Goal: Check status: Check status

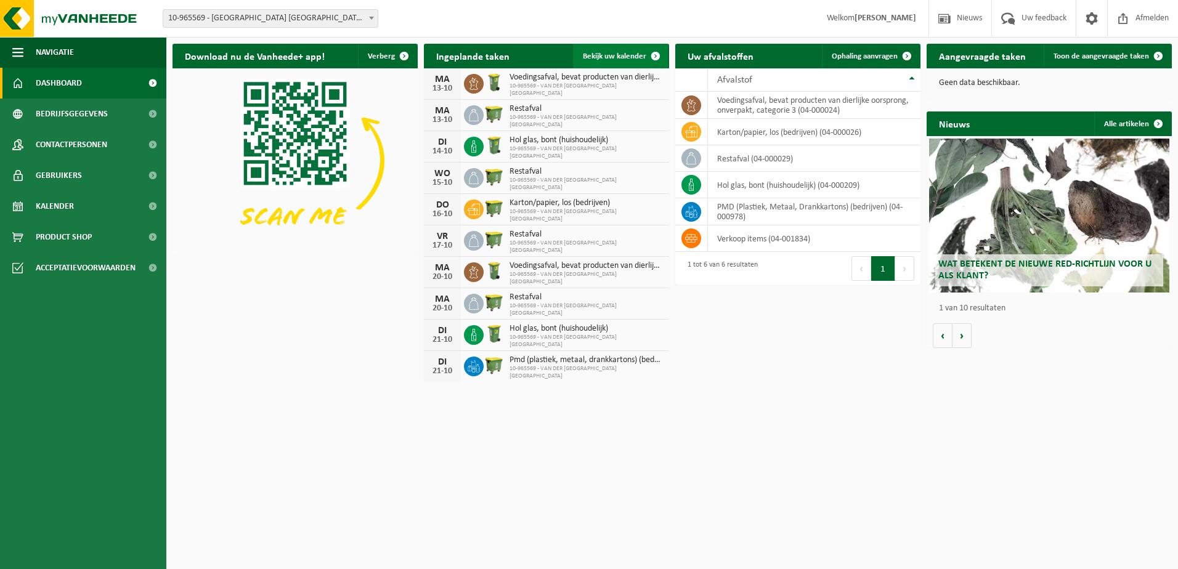
click at [624, 58] on span "Bekijk uw kalender" at bounding box center [614, 56] width 63 height 8
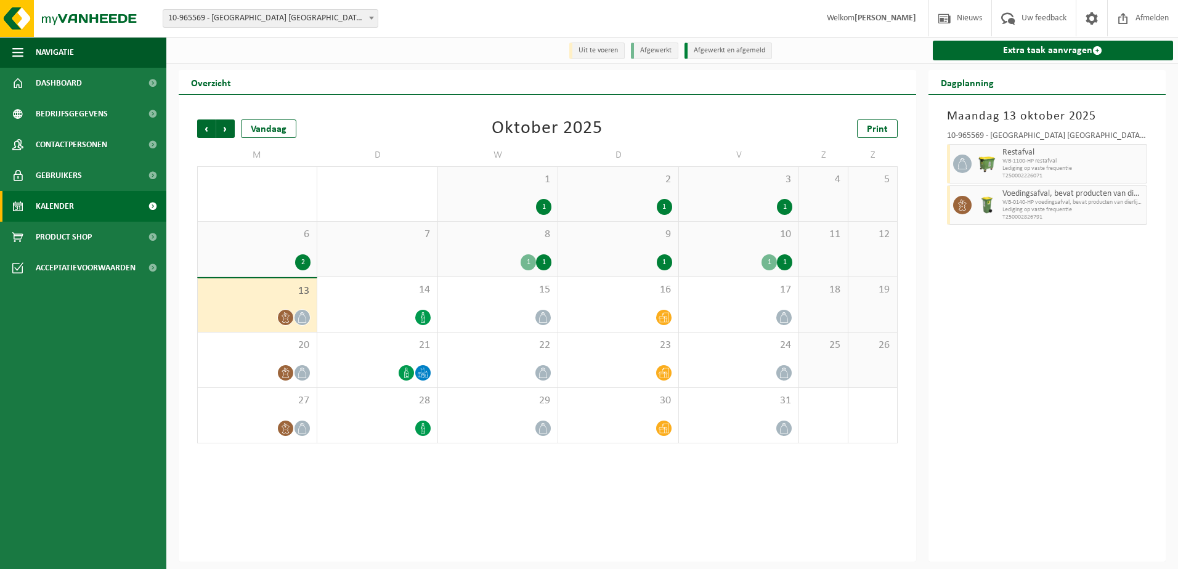
click at [531, 259] on div "1" at bounding box center [527, 262] width 15 height 16
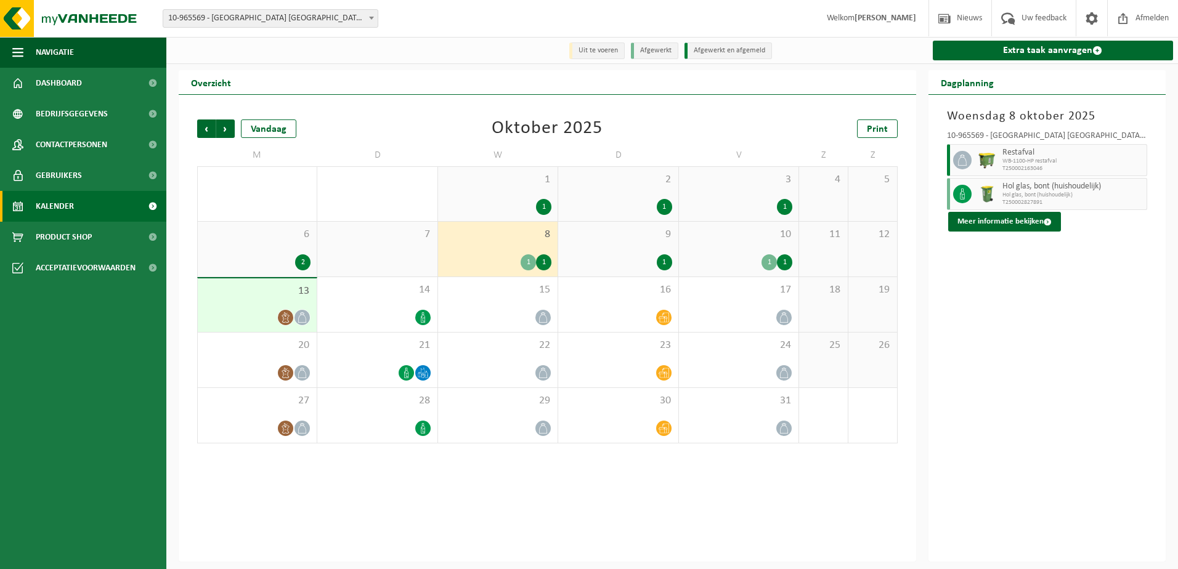
click at [610, 256] on div "1" at bounding box center [617, 262] width 107 height 16
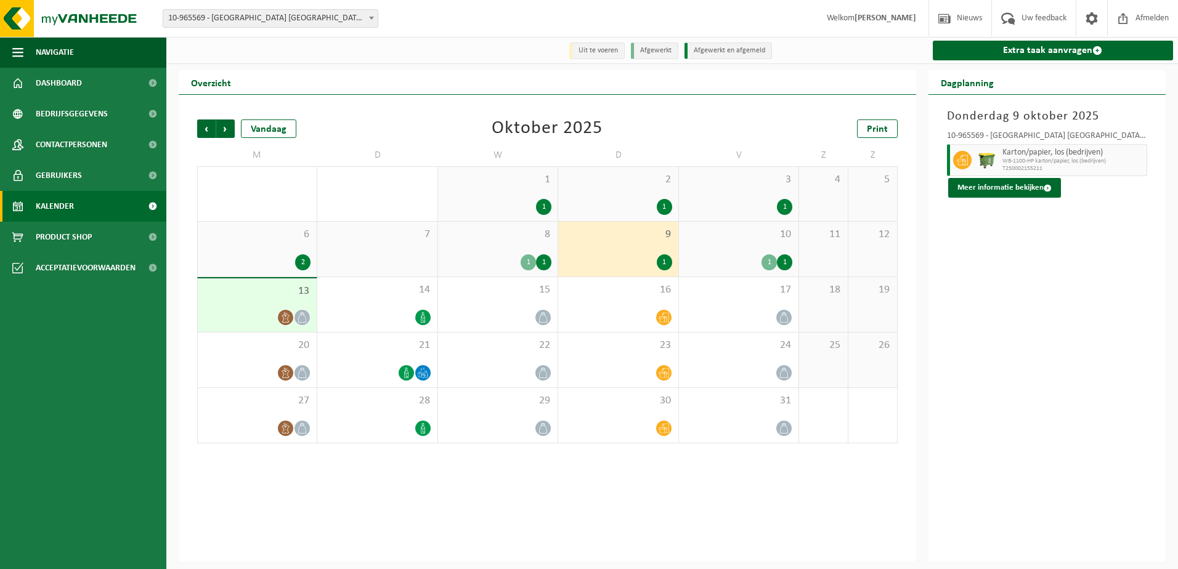
click at [489, 248] on div "8 1 1" at bounding box center [497, 249] width 119 height 55
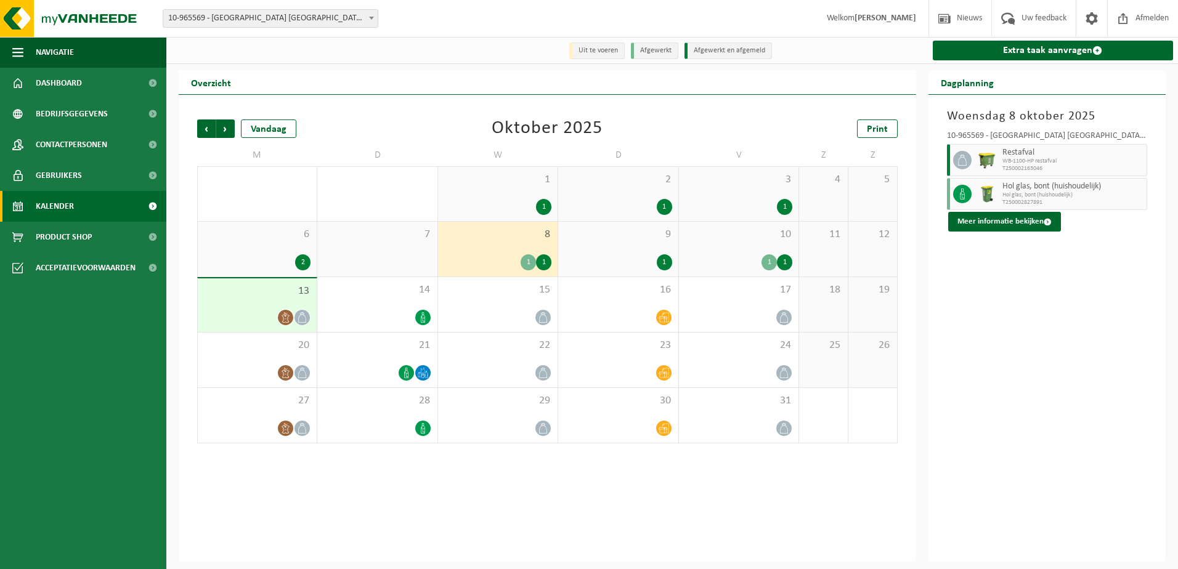
click at [717, 257] on div "1 1" at bounding box center [738, 262] width 107 height 16
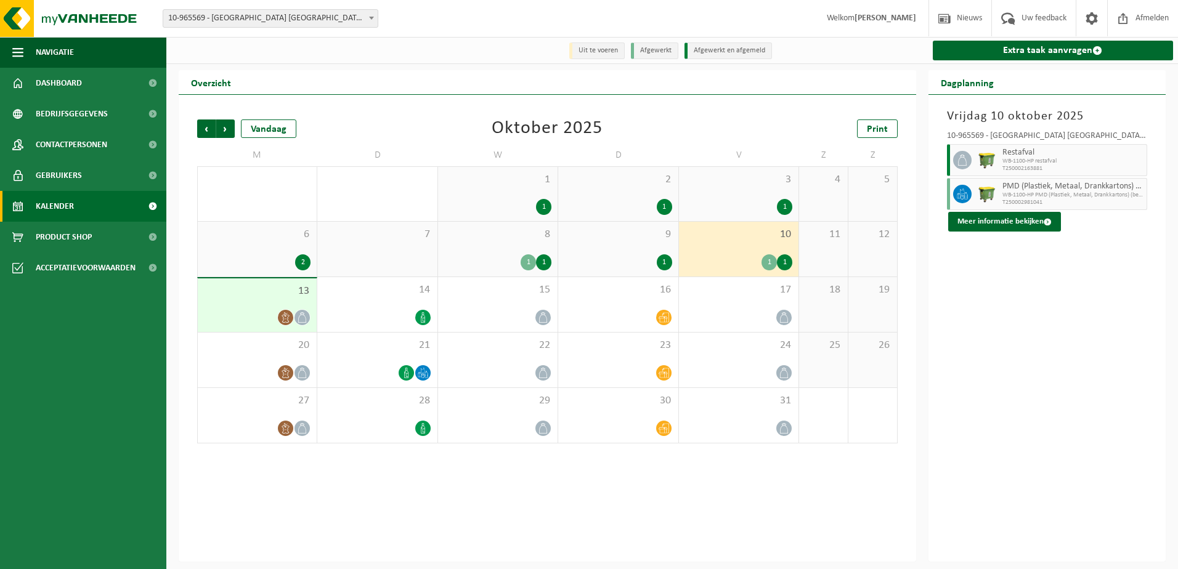
click at [617, 262] on div "1" at bounding box center [617, 262] width 107 height 16
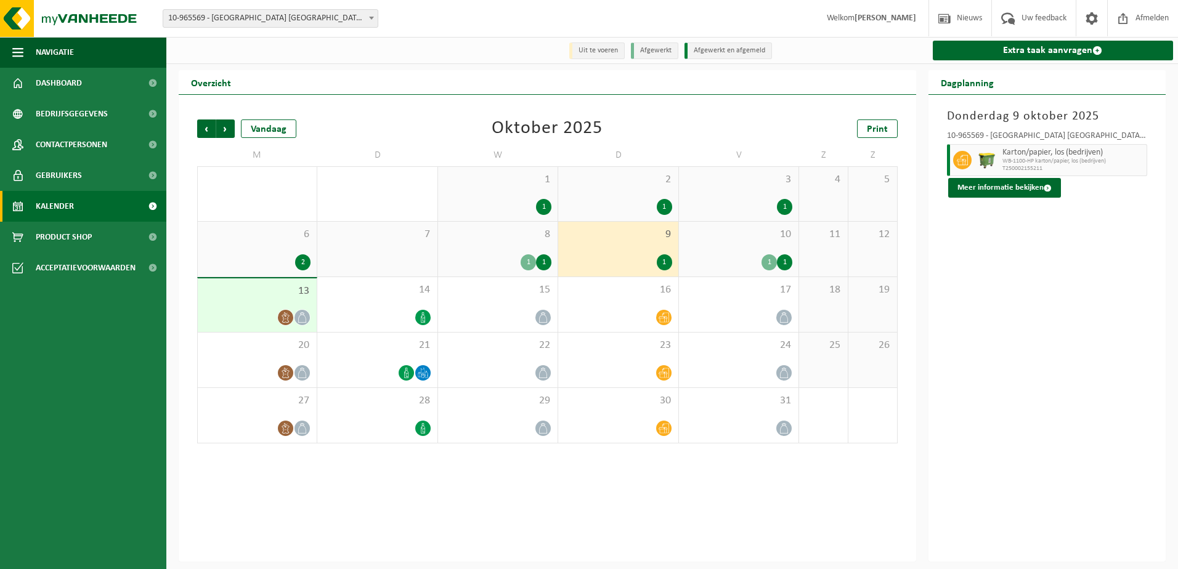
click at [434, 263] on div "7" at bounding box center [376, 249] width 119 height 55
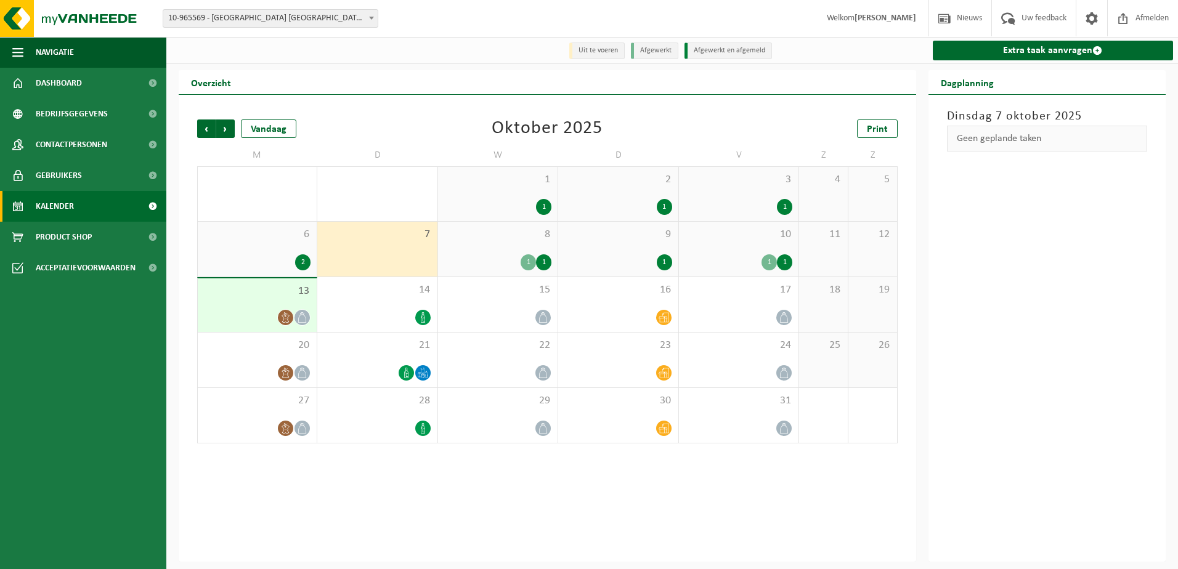
click at [743, 251] on div "10 1 1" at bounding box center [738, 249] width 119 height 55
